Goal: Share content

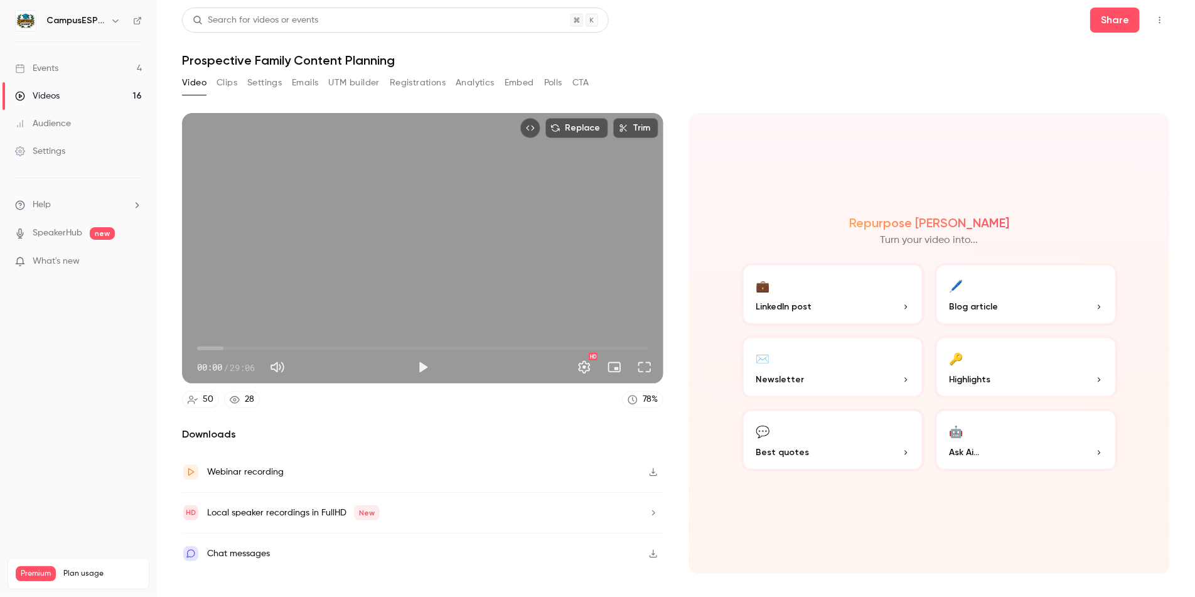
scroll to position [1, 0]
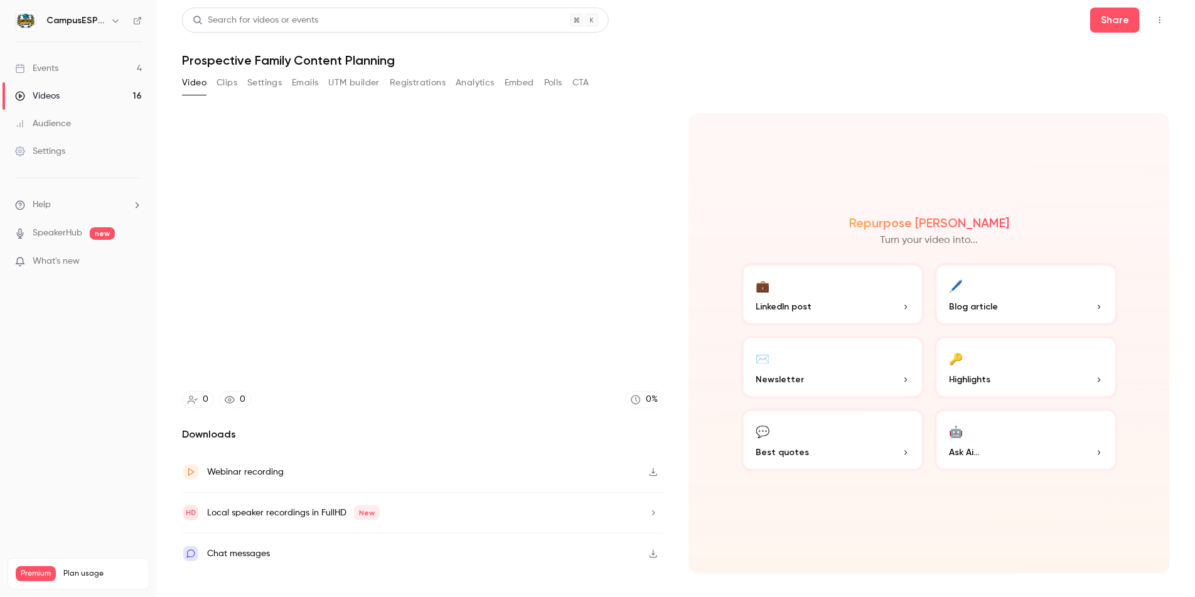
click at [61, 71] on link "Events 4" at bounding box center [78, 69] width 157 height 28
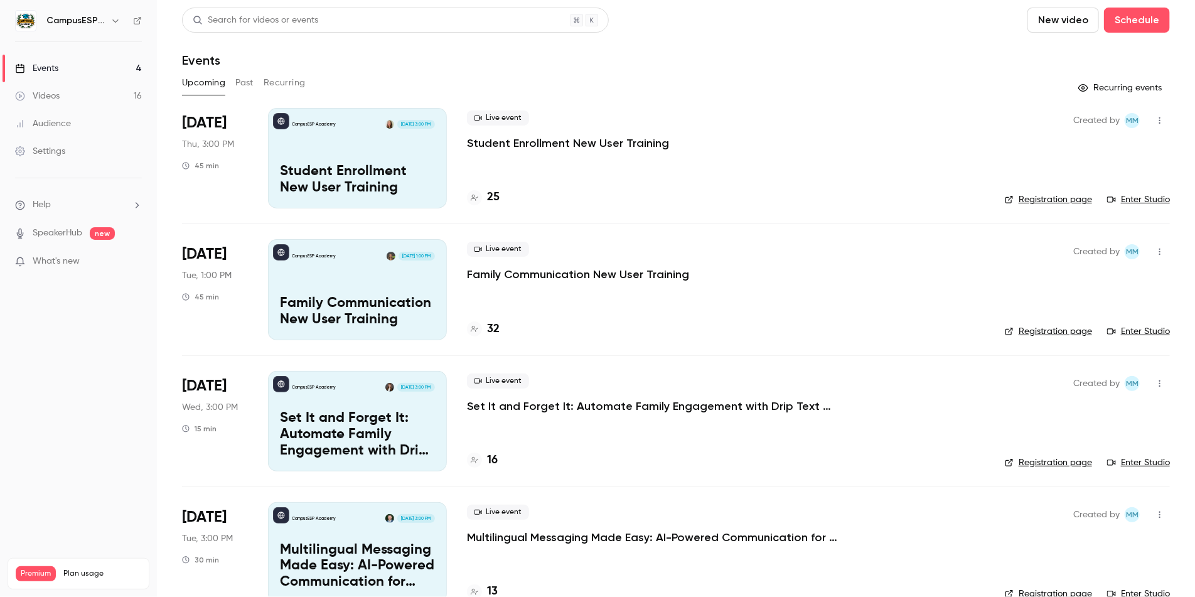
click at [244, 81] on button "Past" at bounding box center [244, 83] width 18 height 20
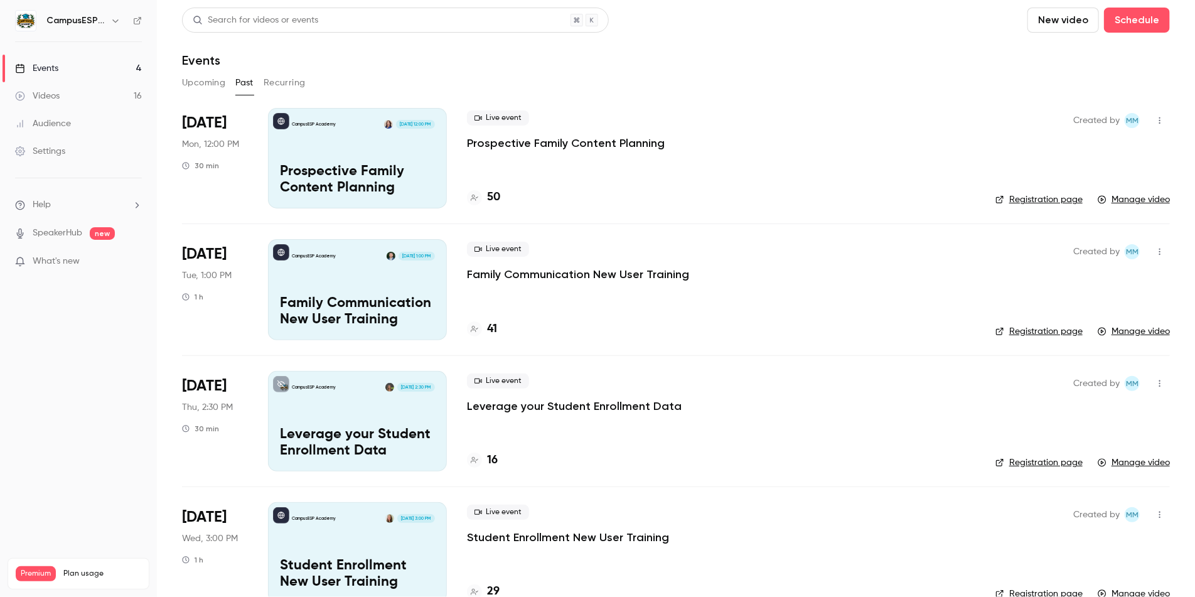
click at [196, 83] on button "Upcoming" at bounding box center [203, 83] width 43 height 20
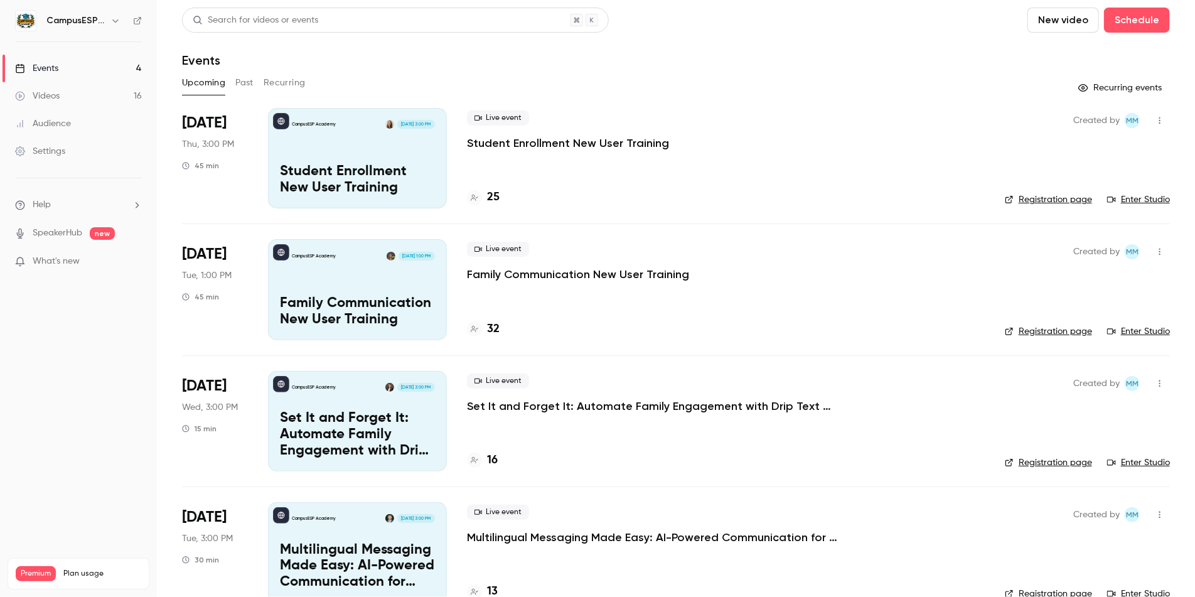
click at [80, 66] on link "Events 4" at bounding box center [78, 69] width 157 height 28
click at [53, 97] on div "Videos" at bounding box center [37, 96] width 45 height 13
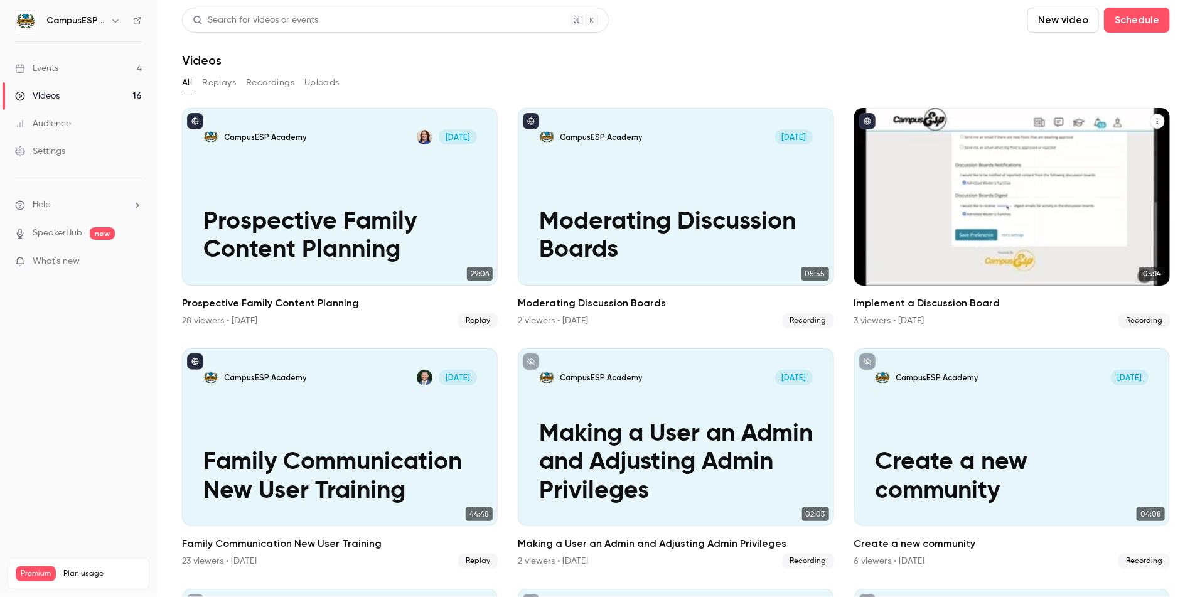
click at [1153, 119] on icon "Implement a Discussion Board" at bounding box center [1157, 121] width 8 height 8
click at [1070, 149] on div "Share" at bounding box center [1096, 150] width 98 height 13
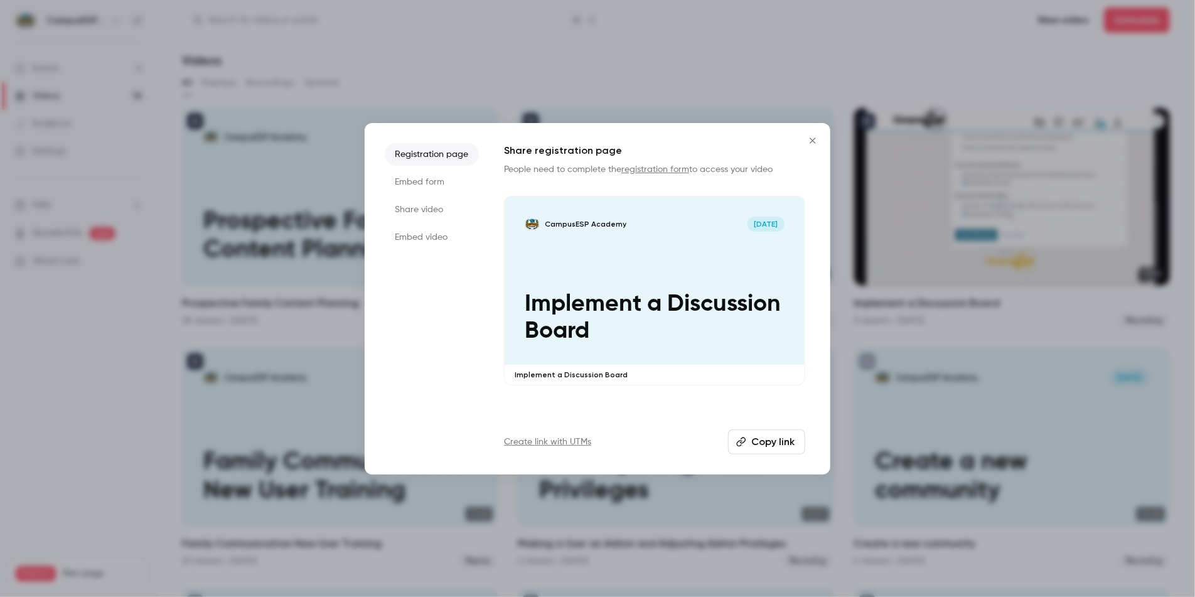
click at [771, 440] on button "Copy link" at bounding box center [766, 441] width 77 height 25
click at [815, 139] on icon "Close" at bounding box center [812, 141] width 15 height 10
